Goal: Navigation & Orientation: Find specific page/section

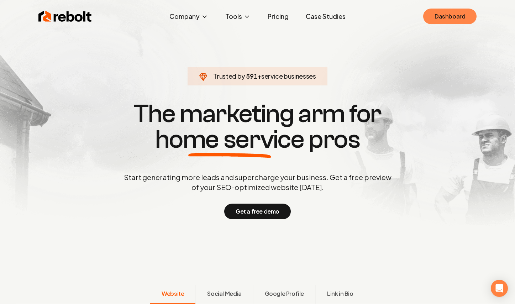
click at [457, 16] on link "Dashboard" at bounding box center [449, 17] width 53 height 16
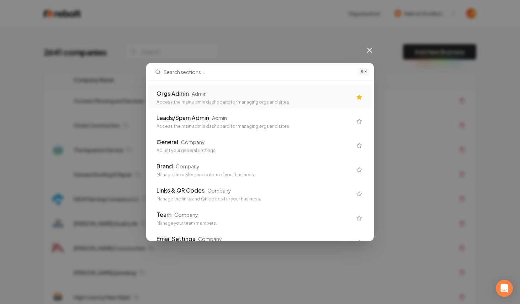
click at [240, 94] on div "Orgs Admin Admin" at bounding box center [254, 93] width 196 height 9
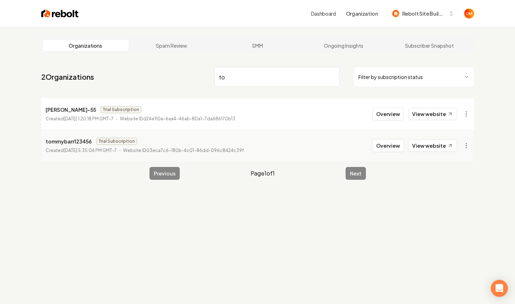
type input "t"
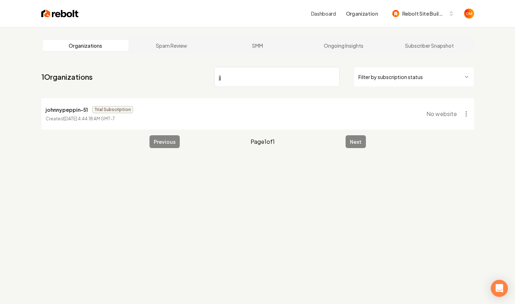
type input "j"
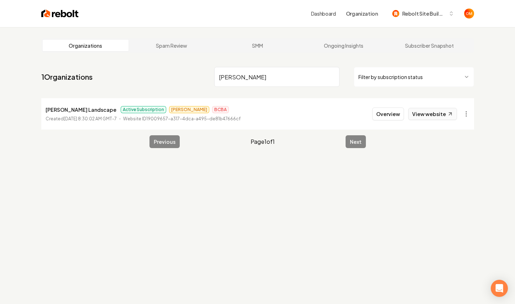
type input "[PERSON_NAME]"
click at [428, 116] on link "View website" at bounding box center [432, 114] width 49 height 12
